Goal: Task Accomplishment & Management: Use online tool/utility

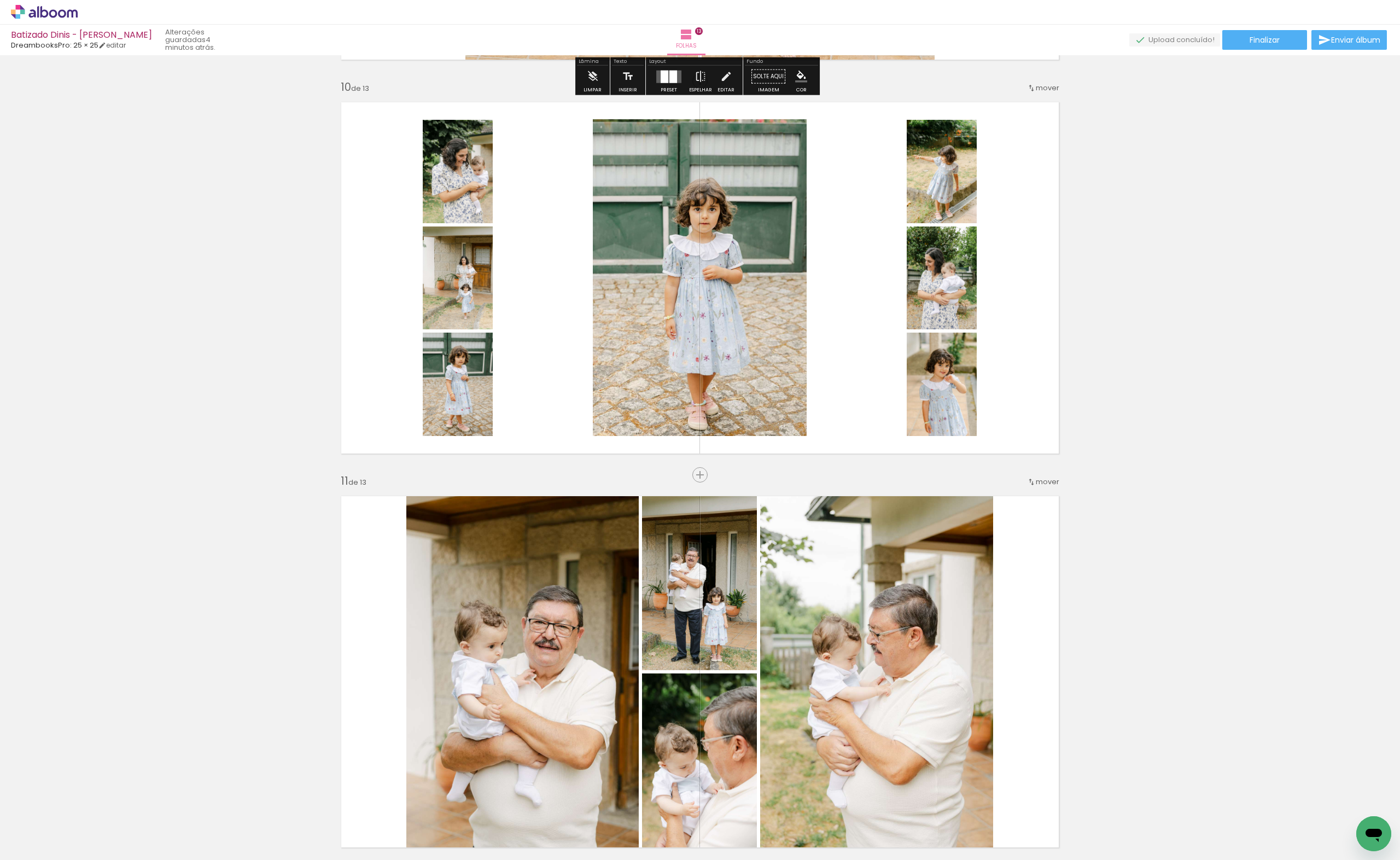
scroll to position [3390, 0]
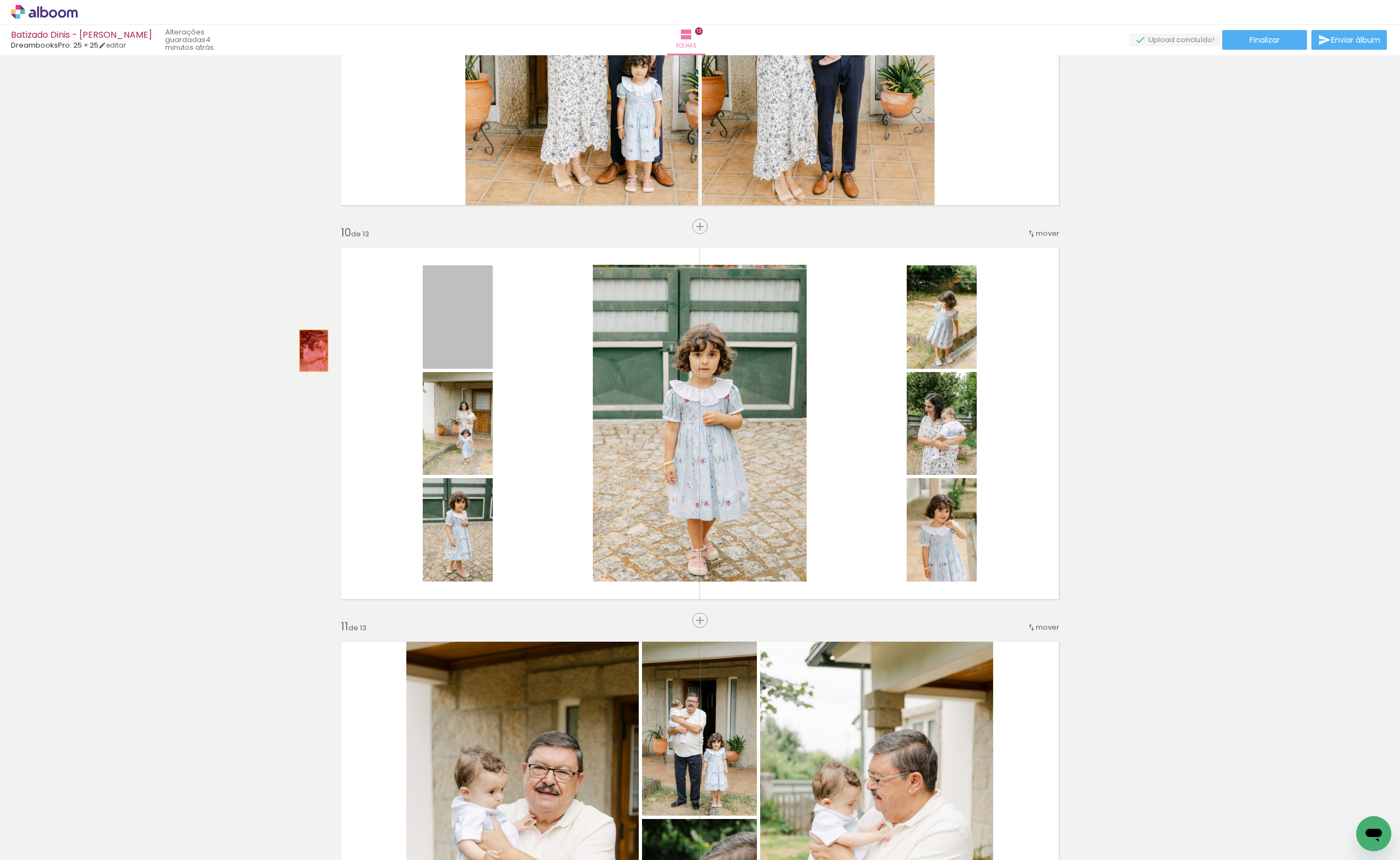
drag, startPoint x: 467, startPoint y: 355, endPoint x: 341, endPoint y: 422, distance: 142.7
